Goal: Find specific page/section: Find specific page/section

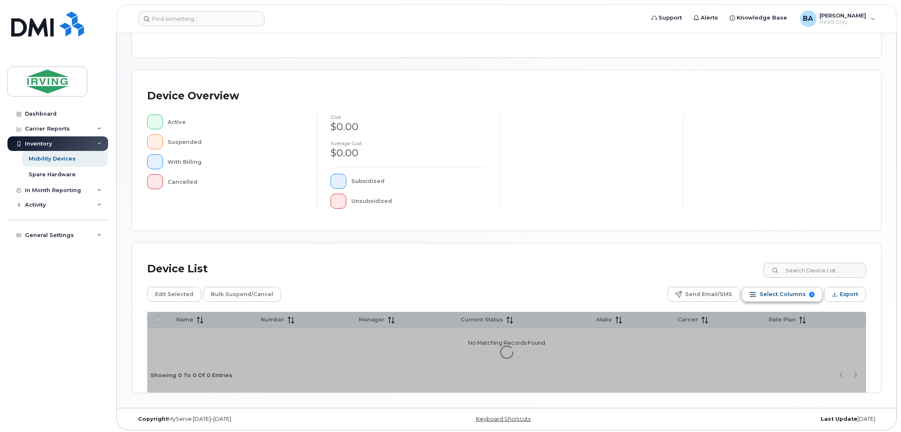
scroll to position [140, 0]
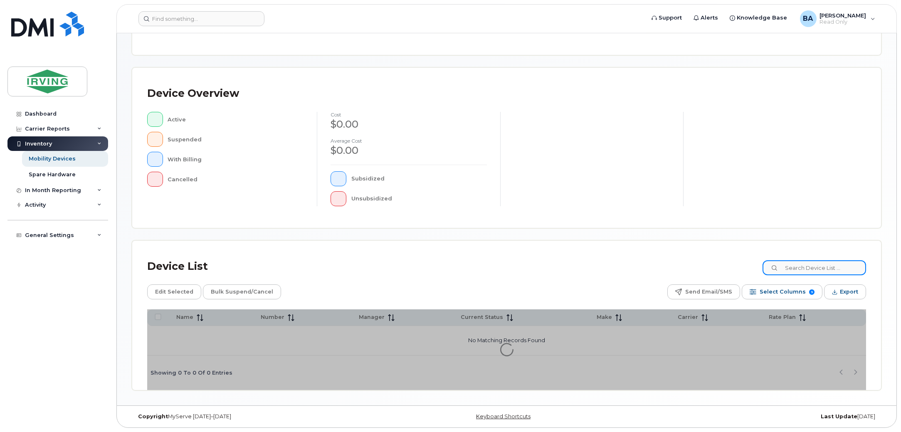
click at [793, 271] on input at bounding box center [815, 267] width 104 height 15
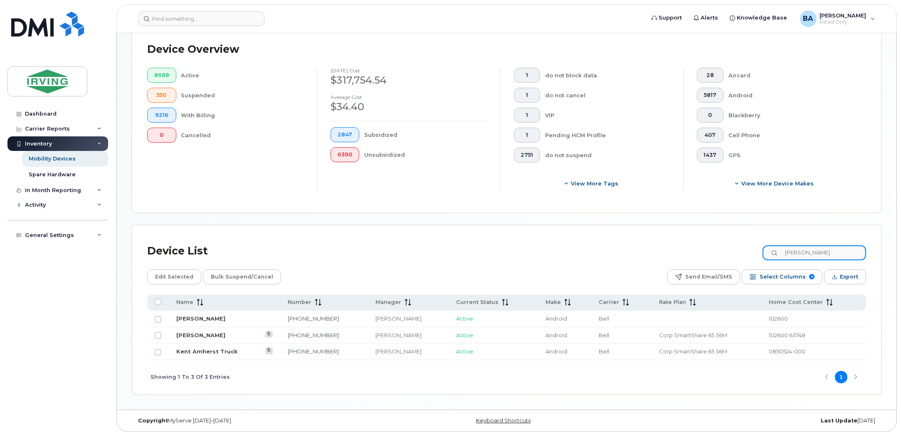
scroll to position [210, 0]
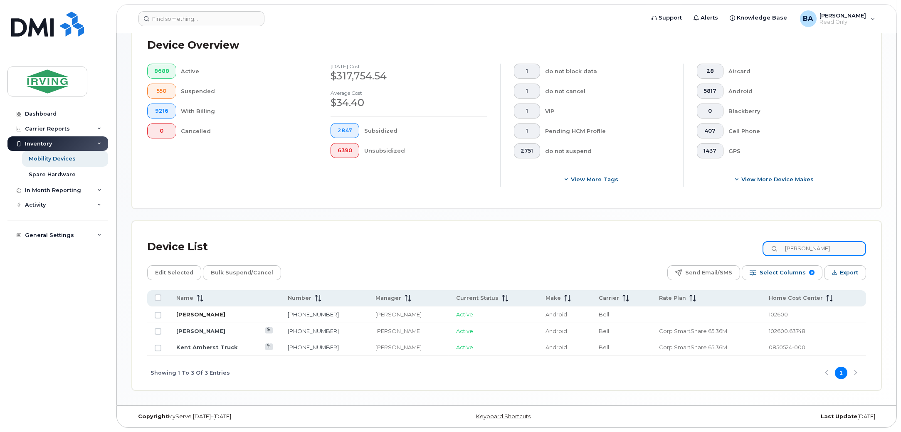
type input "sheppard"
click at [208, 314] on link "Reuben Sheppard" at bounding box center [200, 314] width 49 height 7
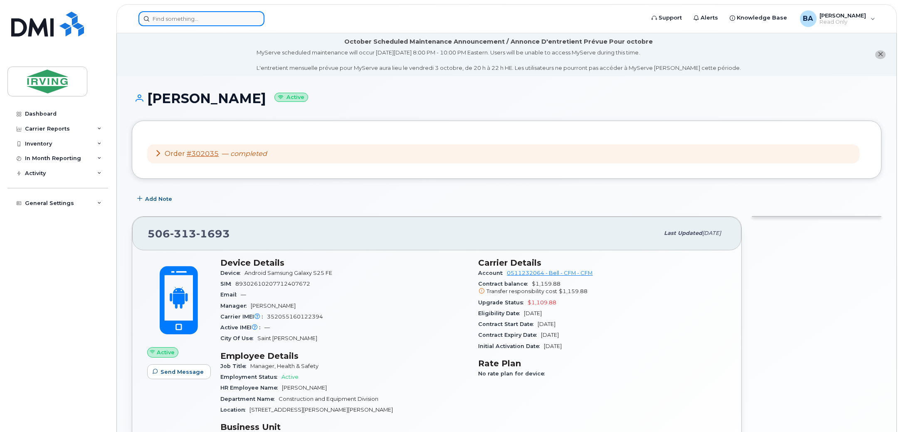
click at [211, 16] on input at bounding box center [201, 18] width 126 height 15
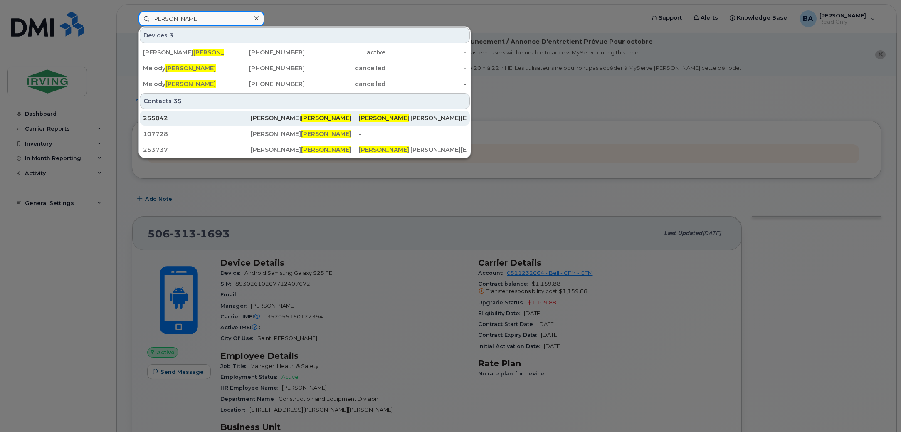
type input "COADY"
click at [203, 114] on div "255042" at bounding box center [197, 118] width 108 height 15
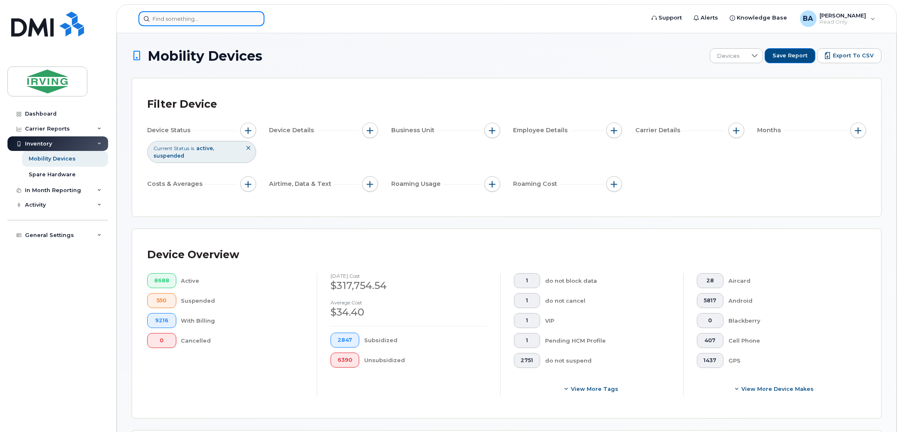
click at [170, 14] on input at bounding box center [201, 18] width 126 height 15
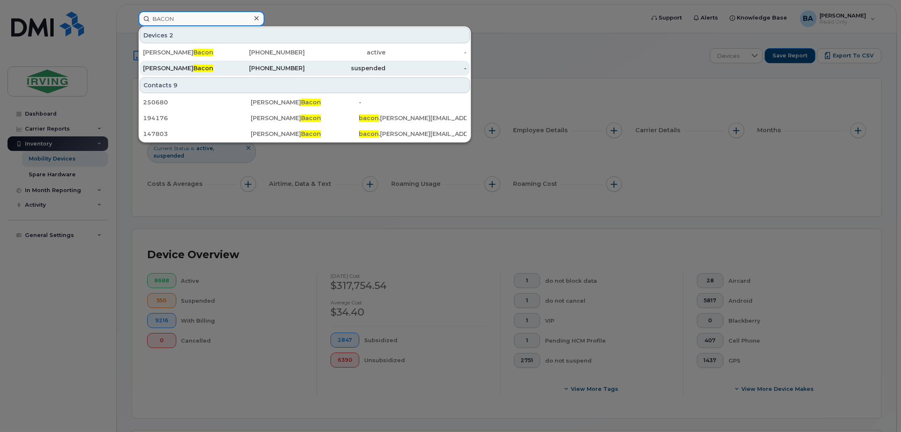
type input "BACON"
click at [176, 57] on div "Kyle Bacon" at bounding box center [183, 52] width 81 height 15
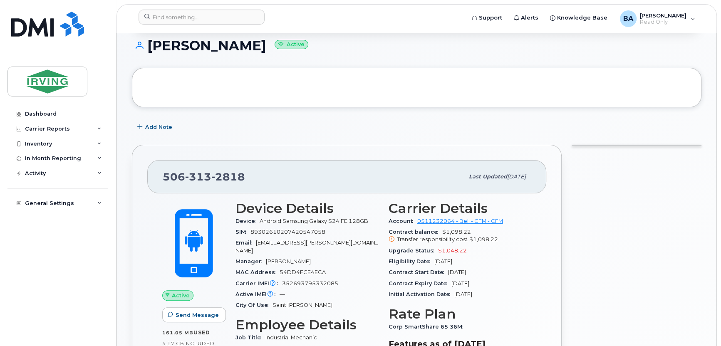
scroll to position [166, 0]
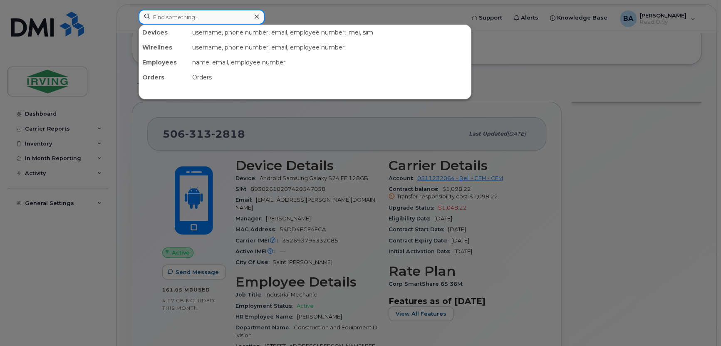
click at [220, 11] on input at bounding box center [201, 17] width 126 height 15
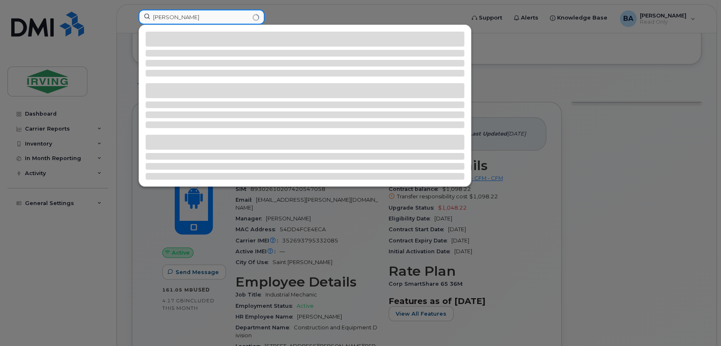
drag, startPoint x: 197, startPoint y: 16, endPoint x: -55, endPoint y: 4, distance: 252.3
click at [0, 4] on html "SKINNER Support Alerts Knowledge Base BA Bonas, Amanda Read Only English França…" at bounding box center [360, 263] width 721 height 858
type input "MATTHEW SKIN"
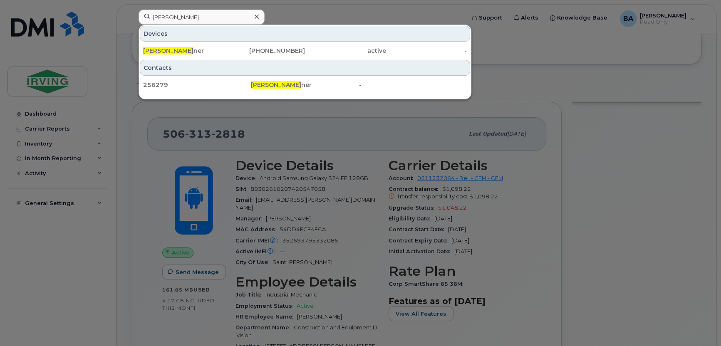
drag, startPoint x: 157, startPoint y: 49, endPoint x: 3, endPoint y: 141, distance: 179.4
click at [157, 49] on span "Matthew Skin" at bounding box center [168, 50] width 50 height 7
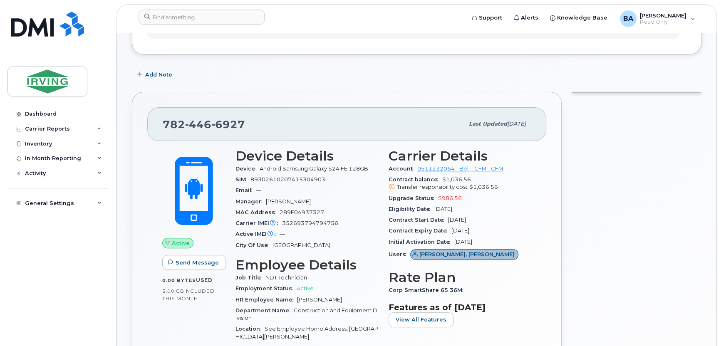
scroll to position [125, 0]
